Goal: Task Accomplishment & Management: Manage account settings

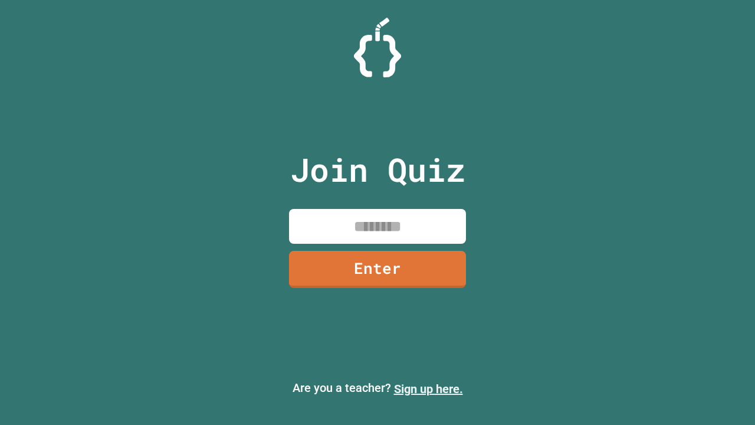
click at [428, 389] on link "Sign up here." at bounding box center [428, 388] width 69 height 14
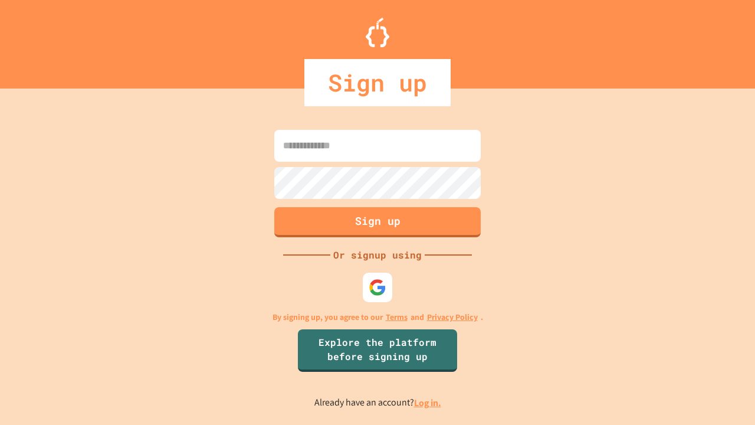
click at [428, 402] on link "Log in." at bounding box center [427, 402] width 27 height 12
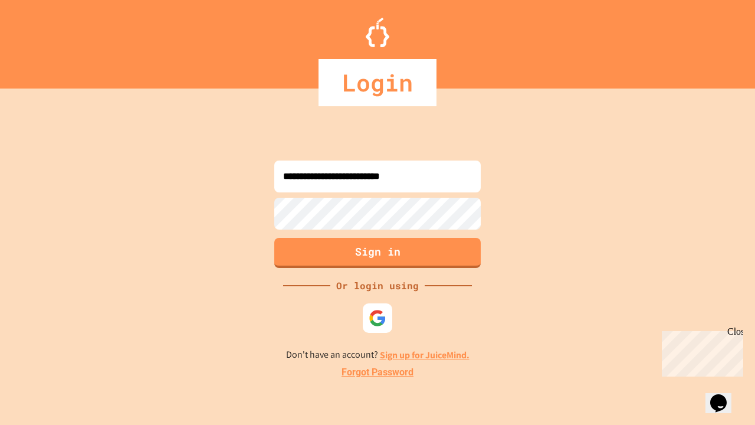
type input "**********"
